Goal: Task Accomplishment & Management: Manage account settings

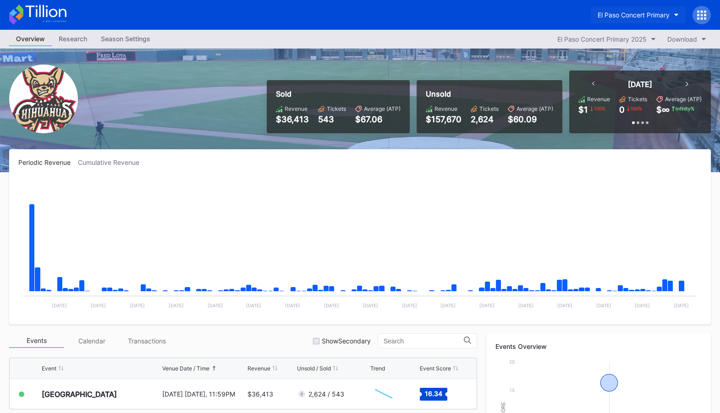
click at [640, 16] on div "El Paso Concert Primary" at bounding box center [634, 15] width 72 height 8
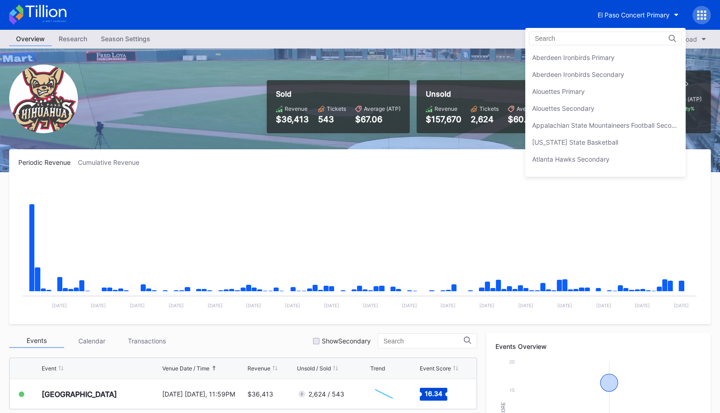
scroll to position [827, 0]
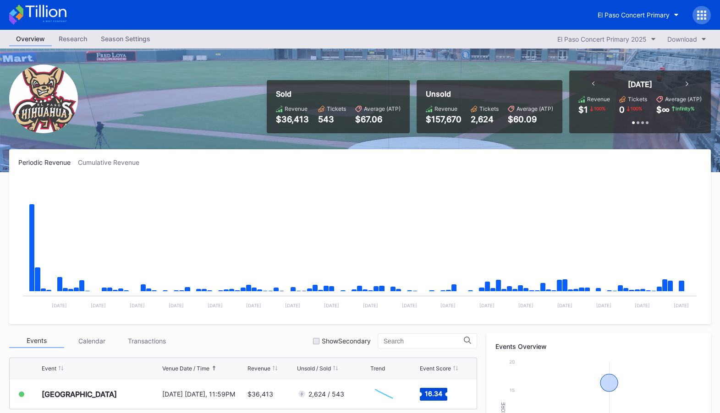
click at [122, 37] on div "Season Settings" at bounding box center [125, 38] width 63 height 13
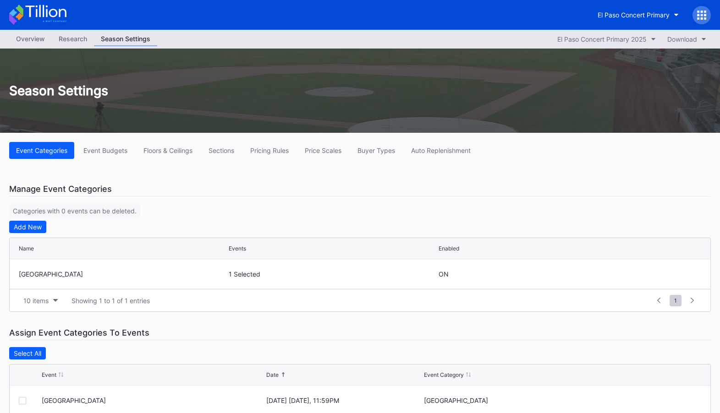
click at [35, 36] on div "Overview" at bounding box center [30, 38] width 43 height 13
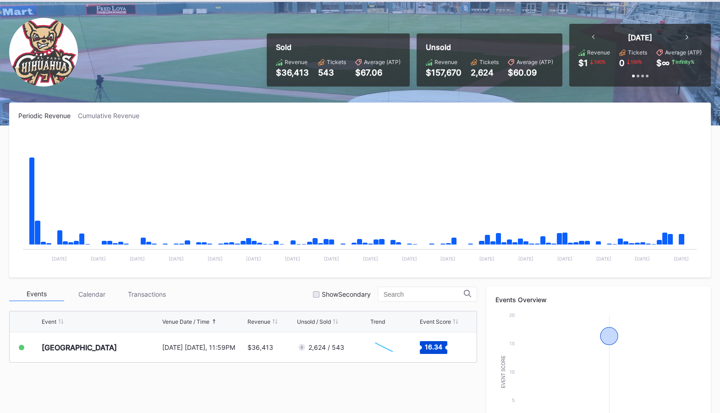
scroll to position [55, 0]
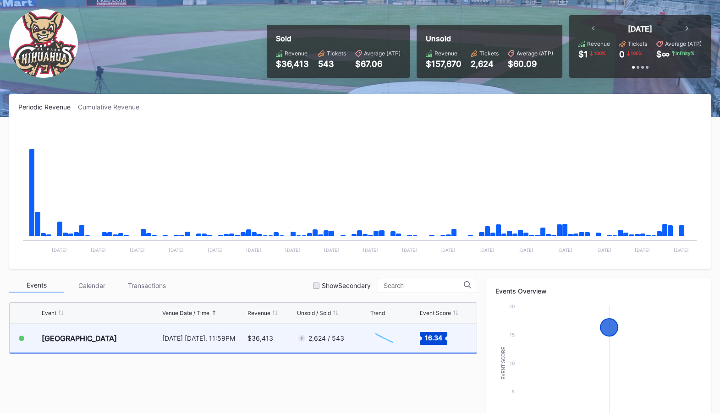
click at [247, 332] on div "KLAQ Rocks the Park [DATE] [DATE], 11:59PM $36,413 2,624 / 543 Created with Hig…" at bounding box center [243, 339] width 467 height 30
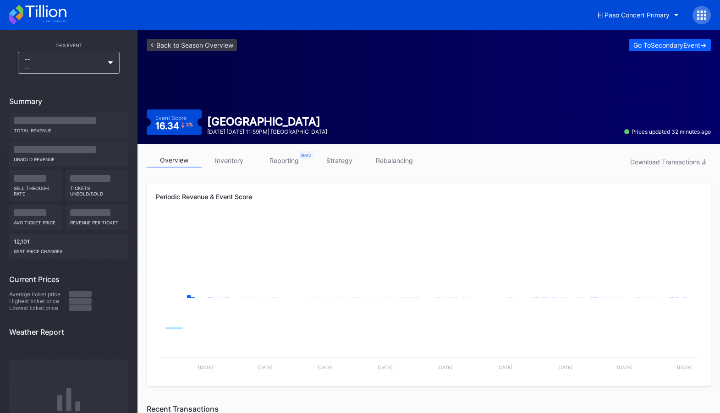
click at [229, 158] on link "inventory" at bounding box center [229, 161] width 55 height 14
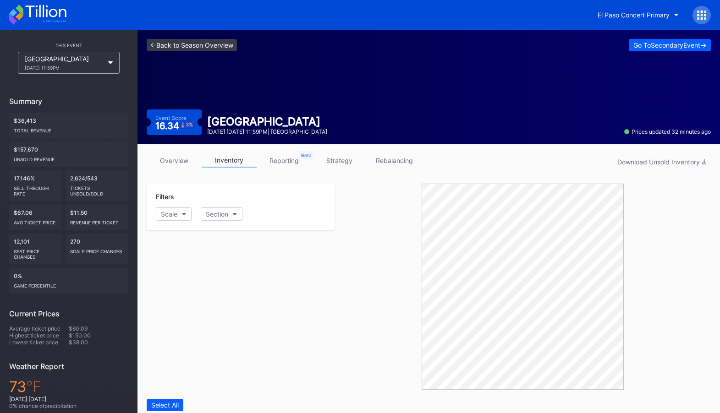
click at [200, 44] on link "<- Back to Season Overview" at bounding box center [192, 45] width 90 height 12
